Goal: Participate in discussion: Engage in conversation with other users on a specific topic

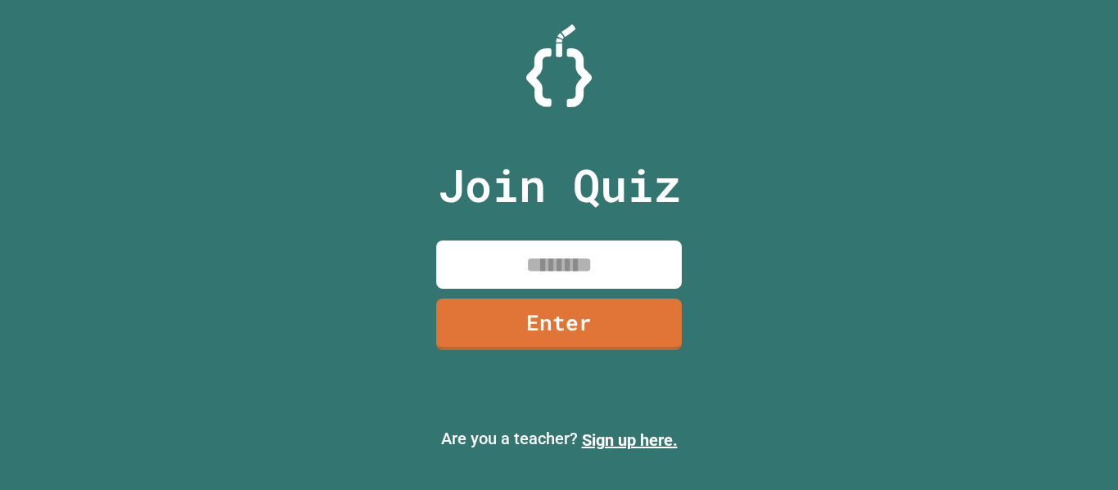
click at [565, 247] on input at bounding box center [558, 265] width 245 height 48
type input "********"
click at [535, 313] on link "Enter" at bounding box center [559, 323] width 249 height 54
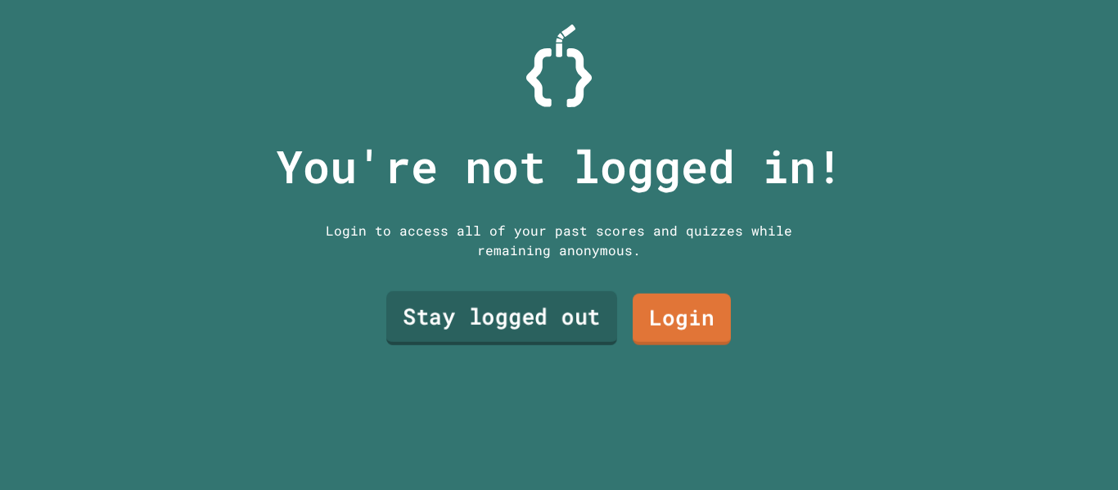
click at [552, 323] on link "Stay logged out" at bounding box center [501, 318] width 231 height 54
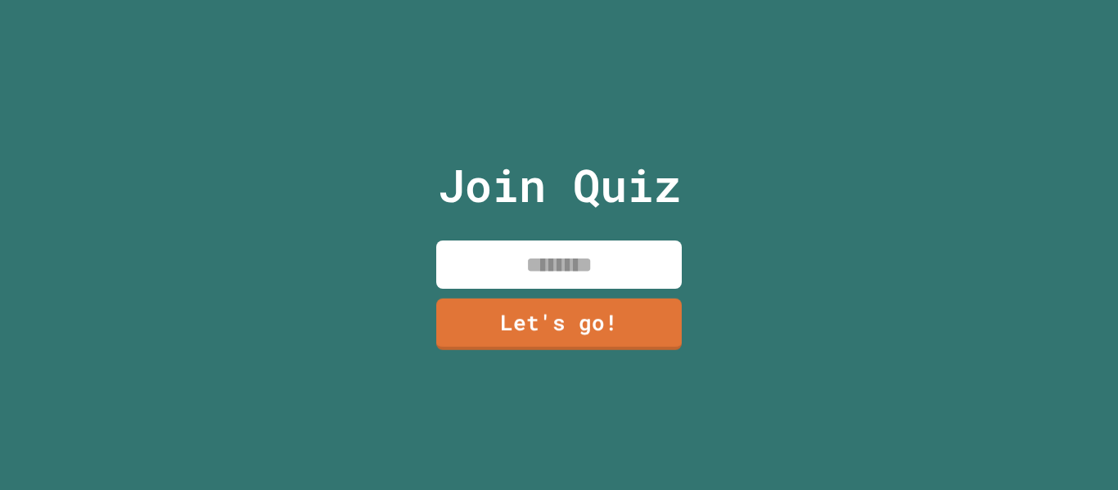
click at [570, 268] on input at bounding box center [558, 265] width 245 height 48
type input "****"
click at [623, 336] on link "Let's go!" at bounding box center [559, 323] width 249 height 54
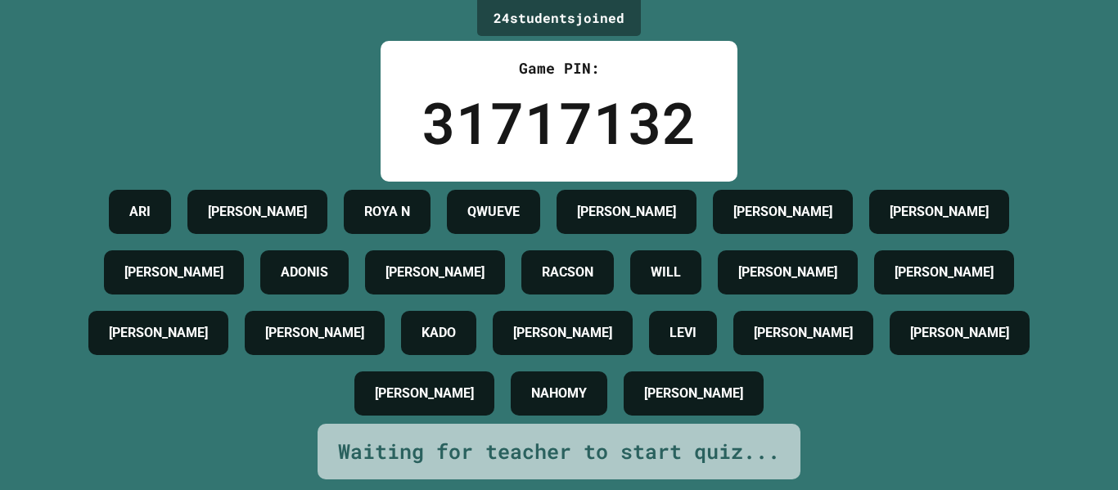
scroll to position [47, 0]
drag, startPoint x: 505, startPoint y: 180, endPoint x: 646, endPoint y: 196, distance: 142.5
click at [646, 196] on div "ARI ISAIAH C ROYA N QWUEVE AIDEN CHRIS MARTIN NICK ADONIS CHARLES RACSON WILL E…" at bounding box center [559, 303] width 1036 height 242
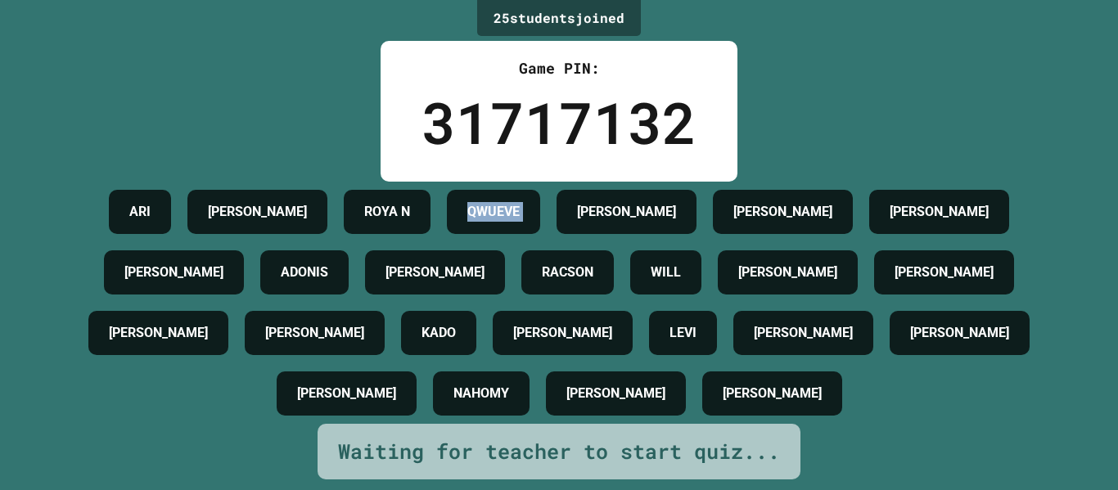
scroll to position [0, 0]
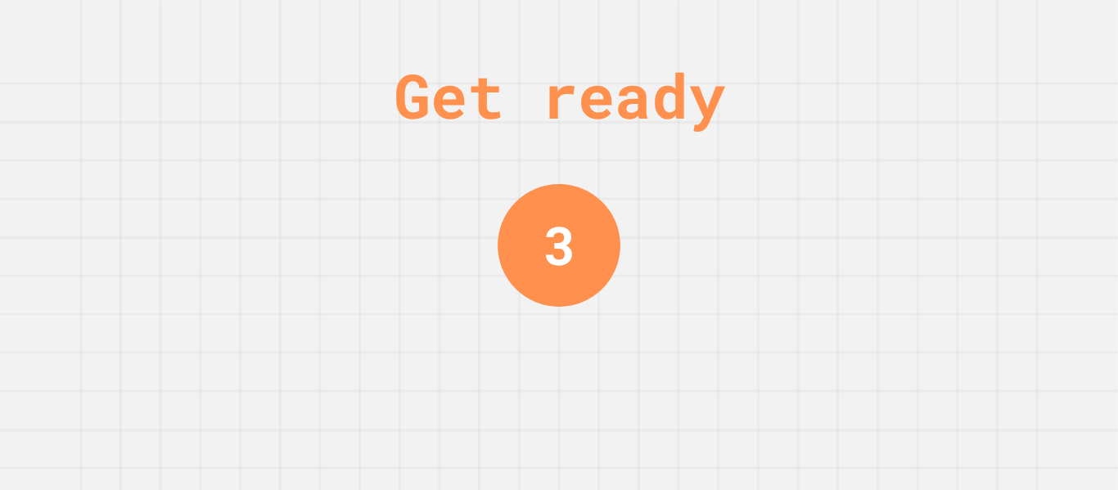
click at [780, 181] on div "Get ready 3" at bounding box center [559, 245] width 1118 height 490
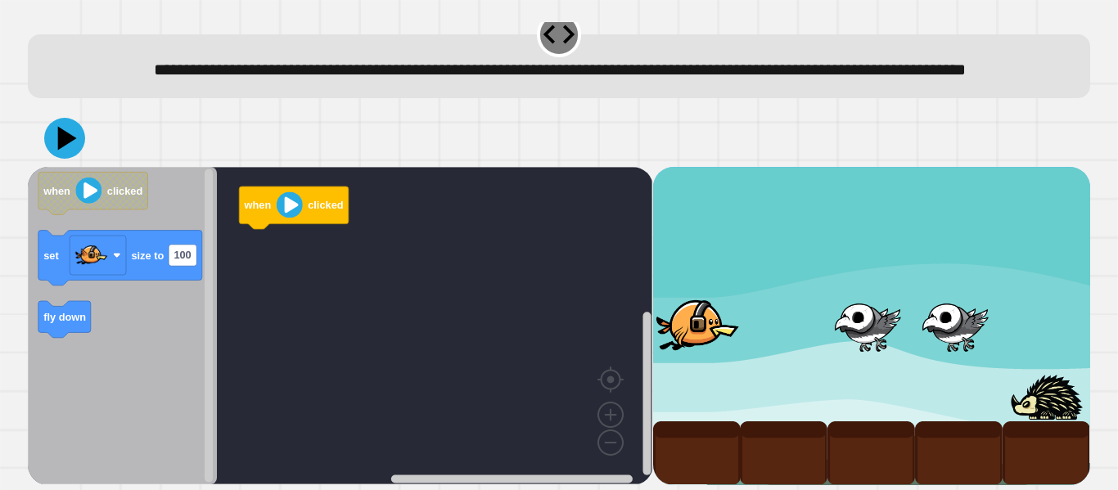
scroll to position [26, 0]
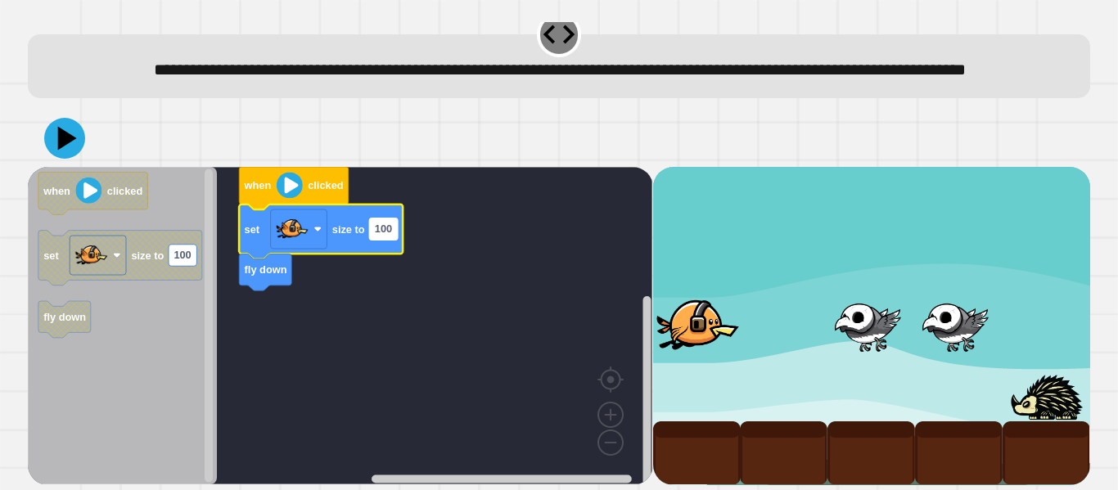
click at [382, 236] on text "100" at bounding box center [383, 229] width 17 height 12
click at [396, 254] on input "***" at bounding box center [384, 248] width 28 height 21
type input "***"
click at [403, 391] on rect "Blockly Workspace" at bounding box center [340, 326] width 624 height 318
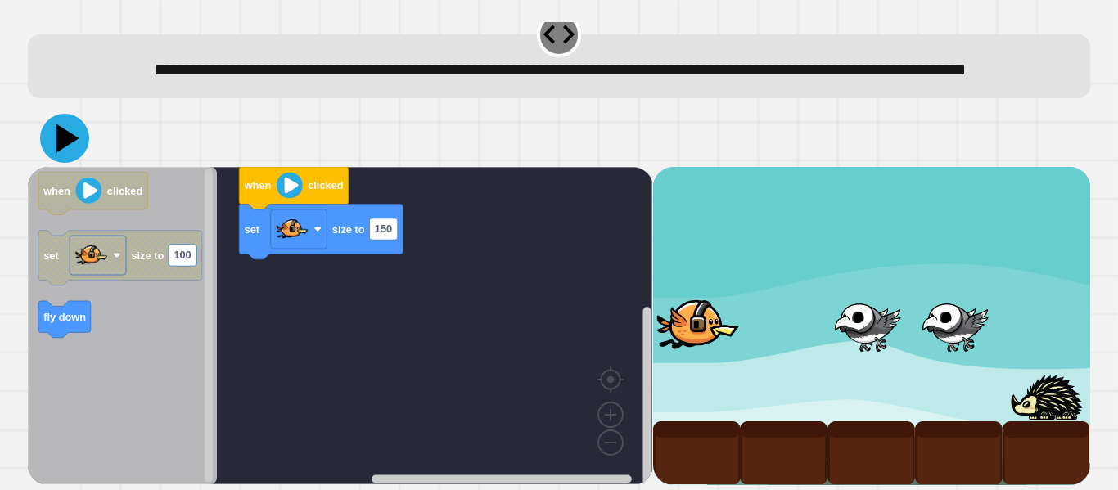
click at [69, 147] on icon at bounding box center [64, 138] width 49 height 49
click at [54, 163] on icon at bounding box center [64, 138] width 49 height 49
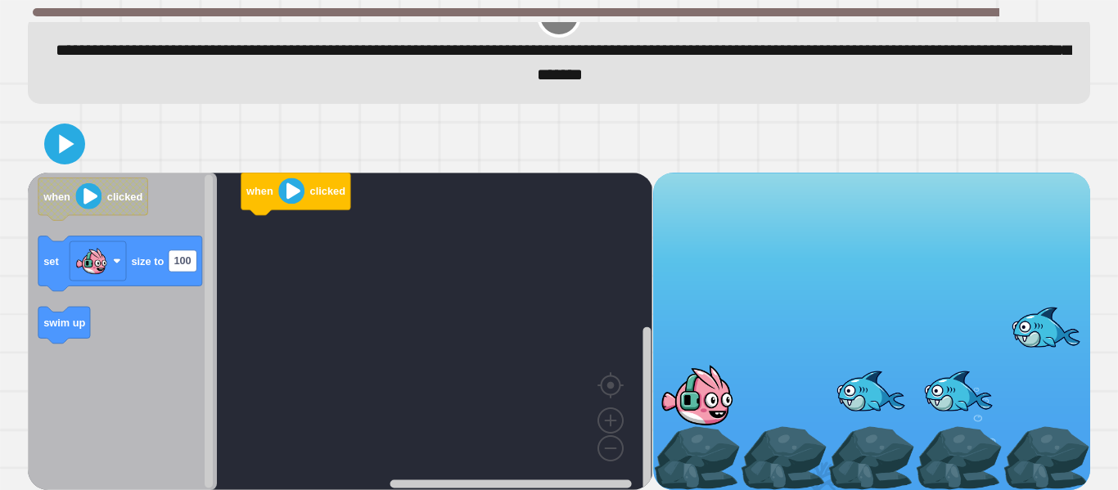
scroll to position [41, 0]
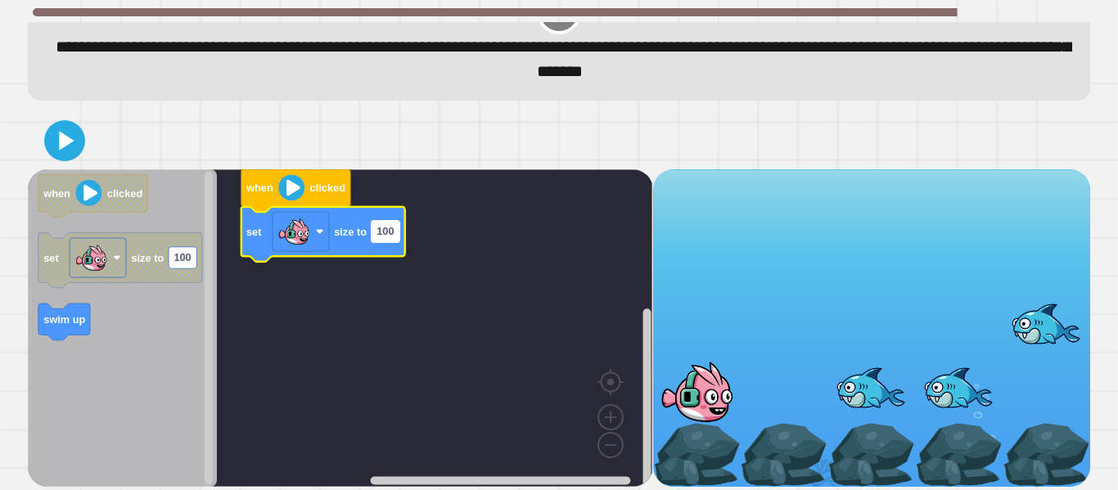
click at [390, 236] on text "100" at bounding box center [384, 231] width 17 height 12
type input "***"
click at [605, 115] on div at bounding box center [559, 140] width 1062 height 57
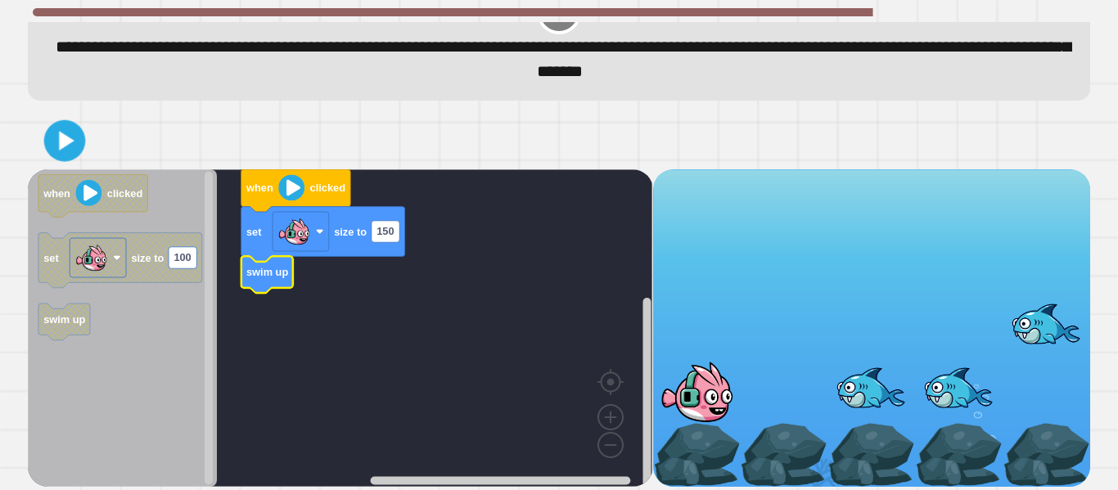
click at [65, 143] on icon at bounding box center [67, 141] width 16 height 20
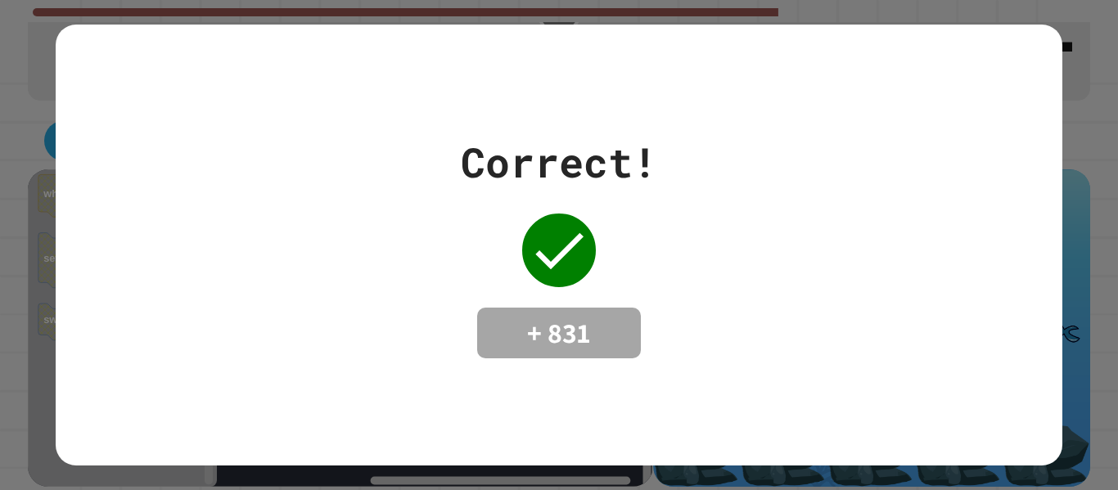
click at [623, 296] on div "Correct! + 831" at bounding box center [559, 245] width 196 height 227
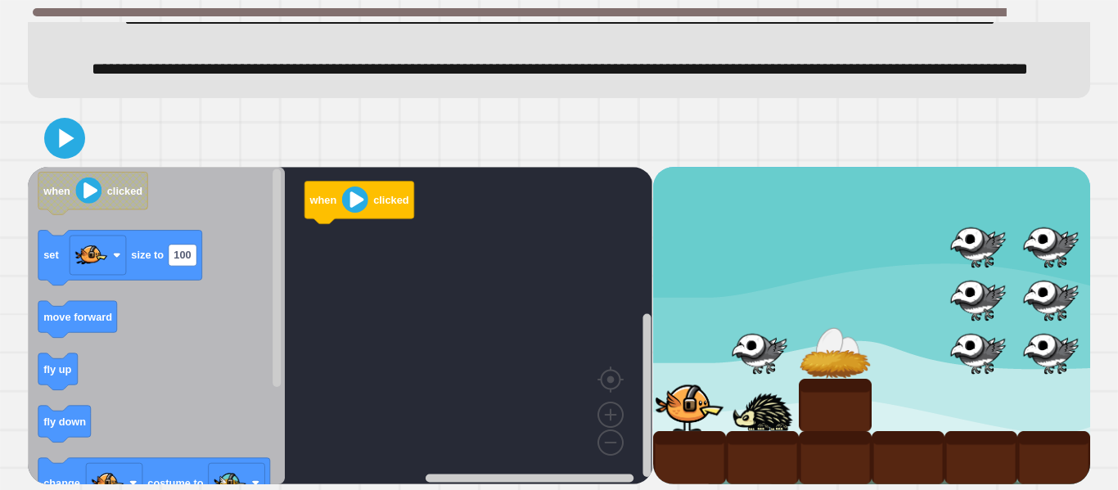
scroll to position [117, 0]
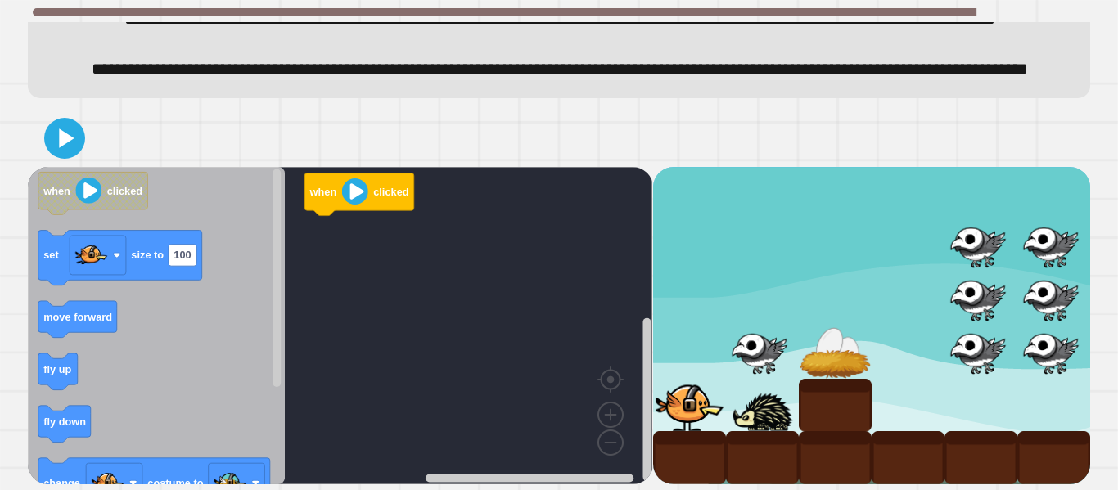
click at [31, 376] on icon "Blockly Workspace" at bounding box center [156, 326] width 257 height 318
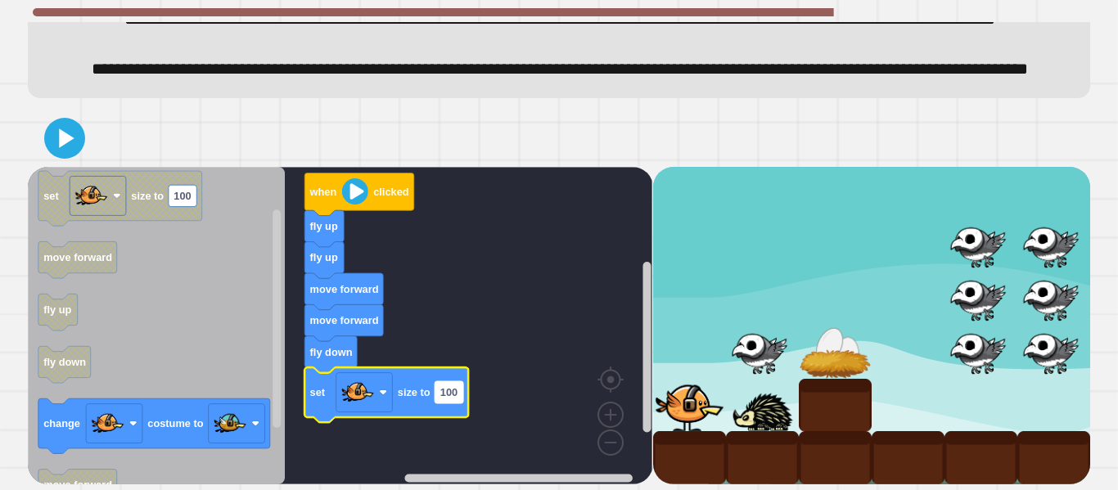
click at [454, 398] on text "100" at bounding box center [448, 392] width 17 height 12
type input "*"
click at [554, 437] on rect "Blockly Workspace" at bounding box center [340, 326] width 624 height 318
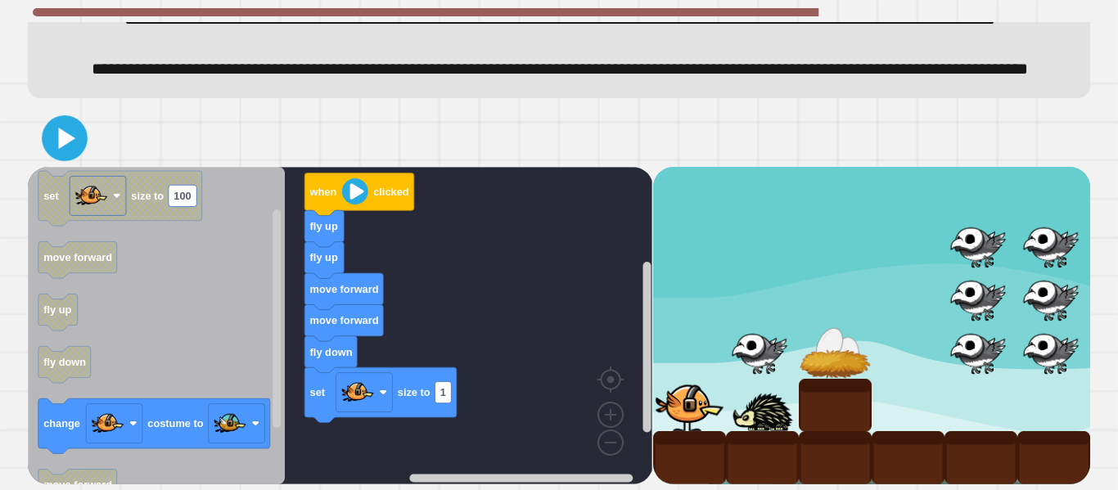
click at [72, 156] on icon at bounding box center [65, 137] width 37 height 37
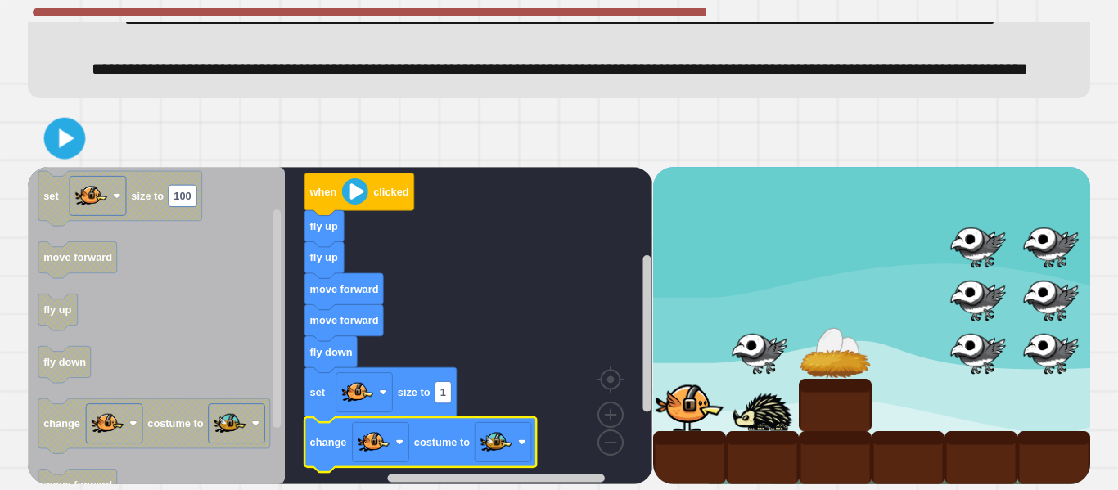
click at [81, 155] on icon at bounding box center [65, 138] width 34 height 34
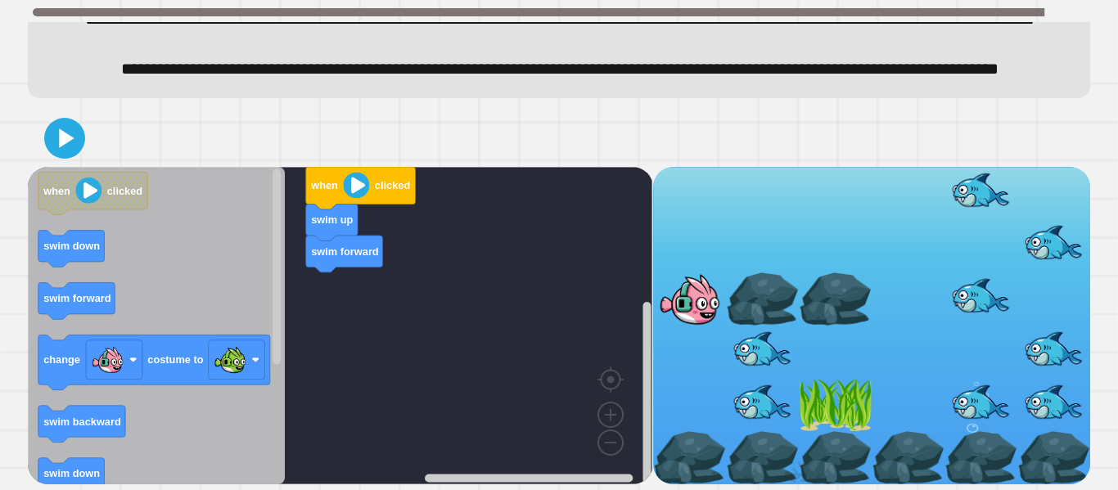
scroll to position [125, 0]
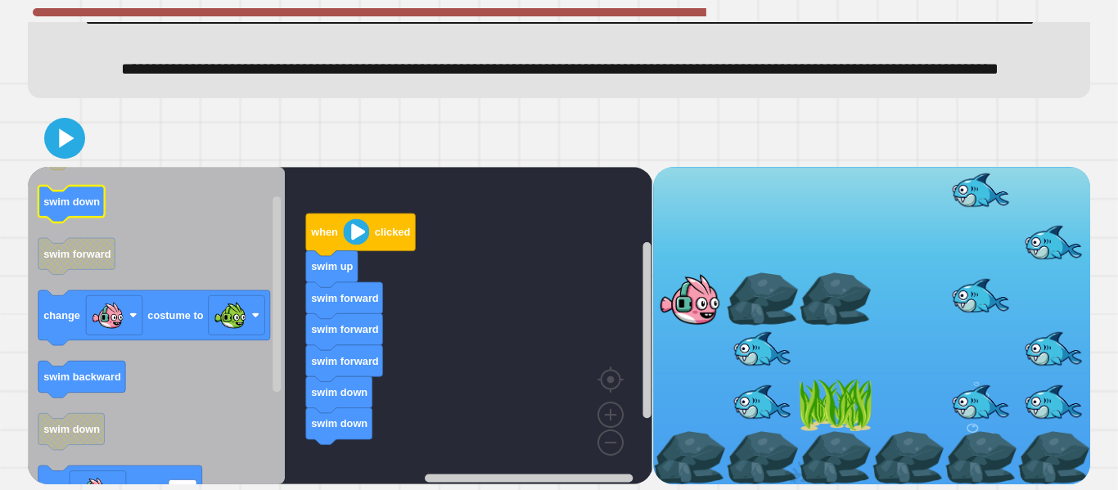
click at [76, 215] on g "swim down" at bounding box center [71, 204] width 66 height 37
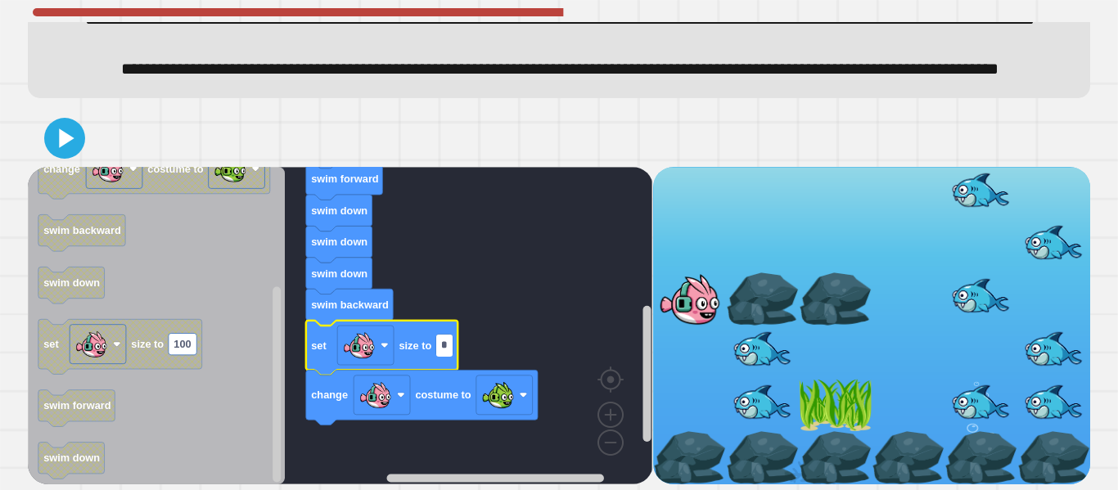
type input "*"
click at [52, 142] on icon at bounding box center [64, 138] width 39 height 39
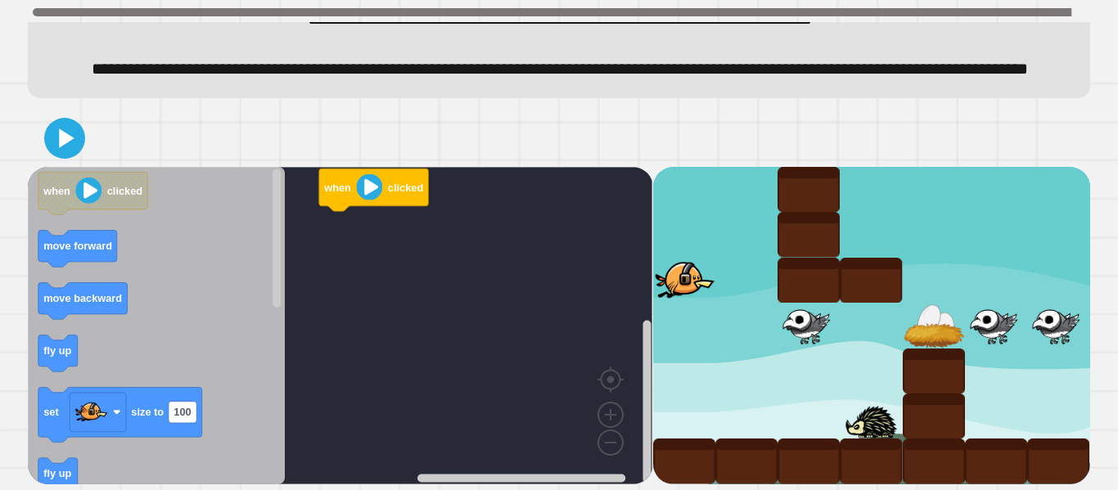
scroll to position [99, 0]
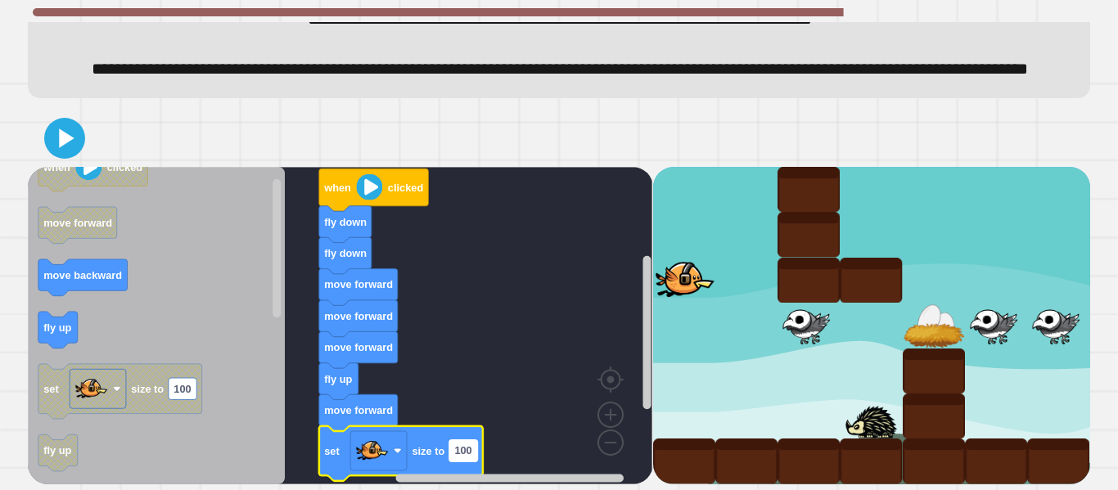
click at [467, 453] on text "100" at bounding box center [463, 450] width 17 height 12
type input "*"
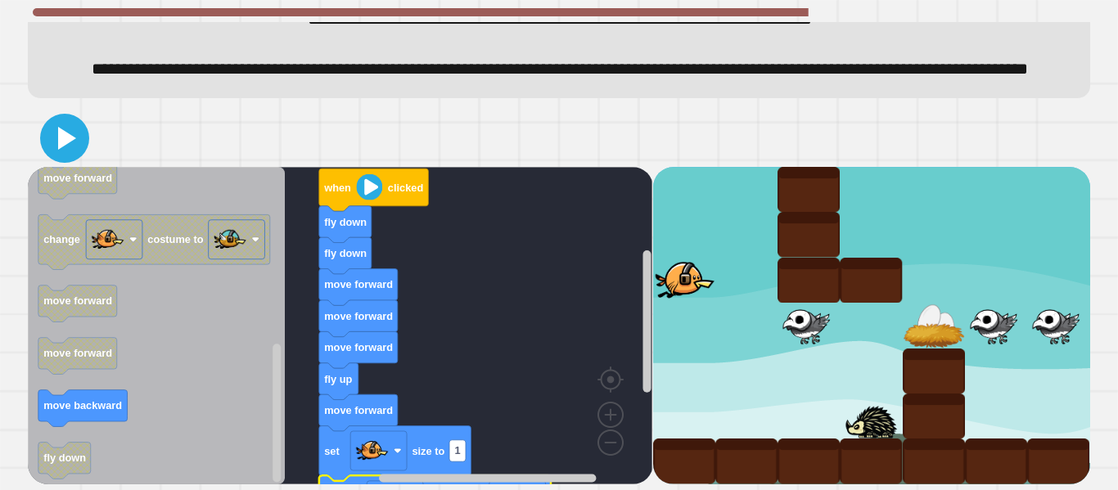
click at [70, 132] on icon at bounding box center [64, 138] width 39 height 39
